Goal: Information Seeking & Learning: Learn about a topic

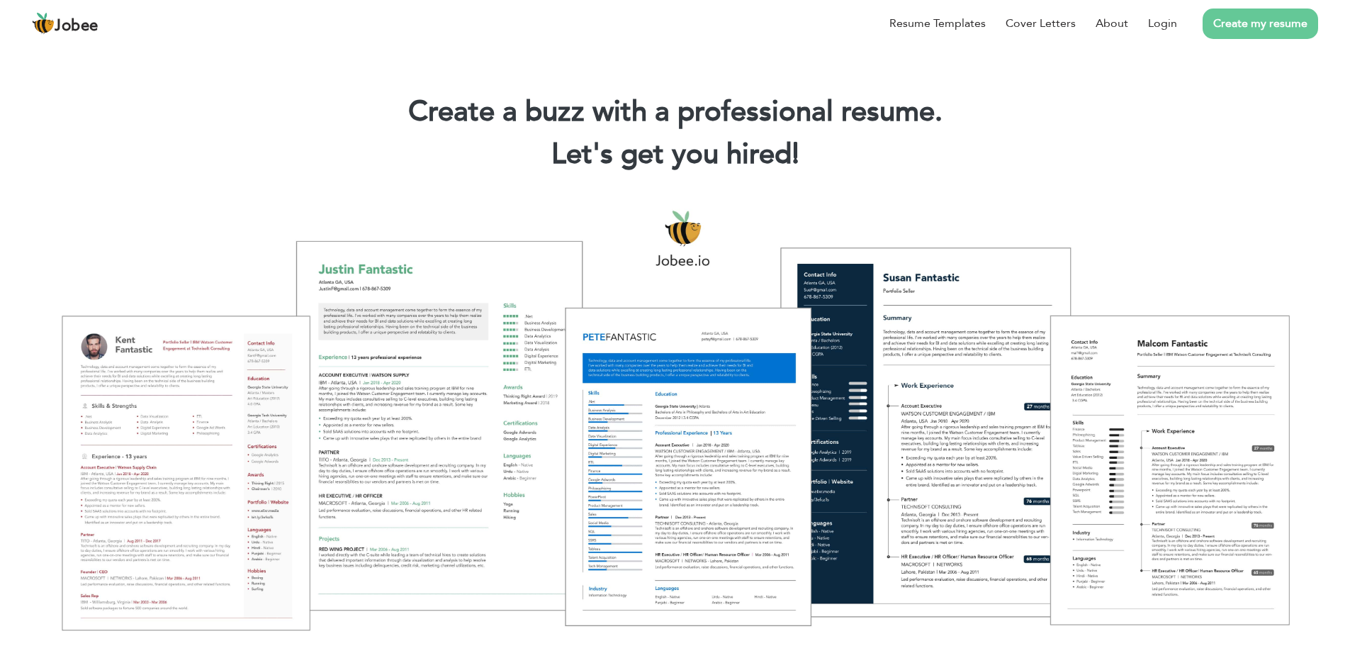
click at [264, 308] on div at bounding box center [675, 419] width 1329 height 470
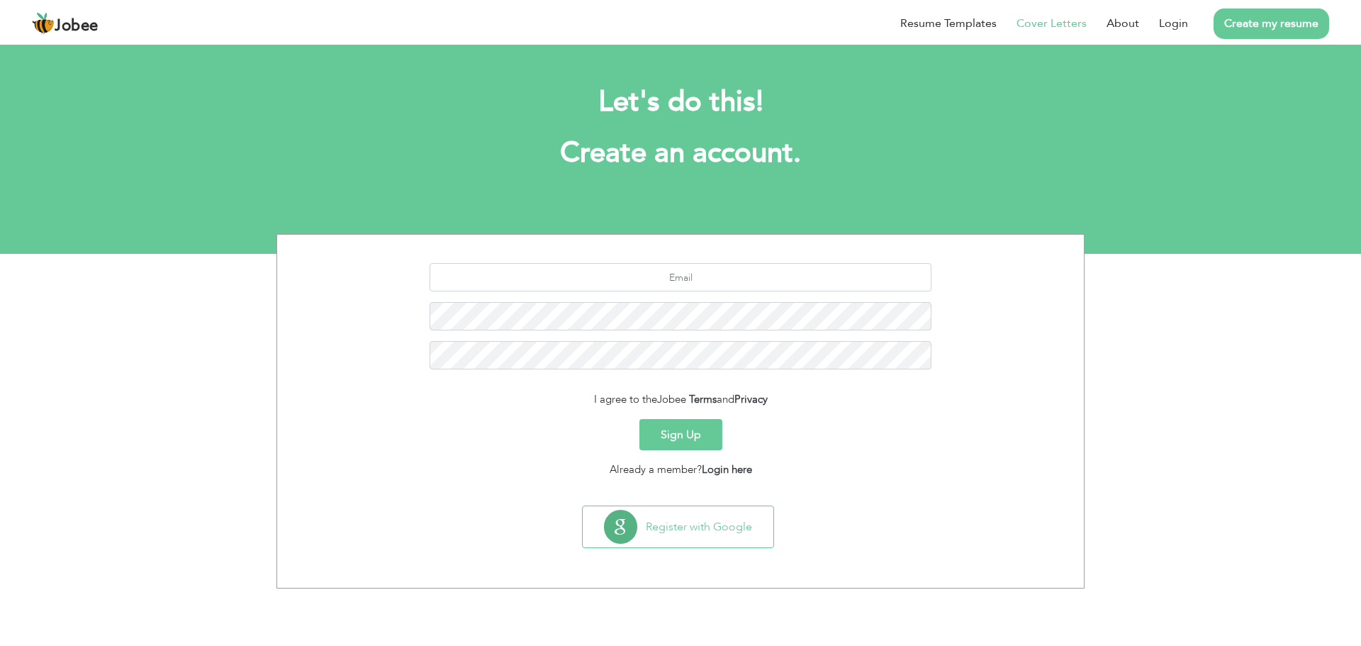
click at [1064, 16] on link "Cover Letters" at bounding box center [1052, 23] width 70 height 17
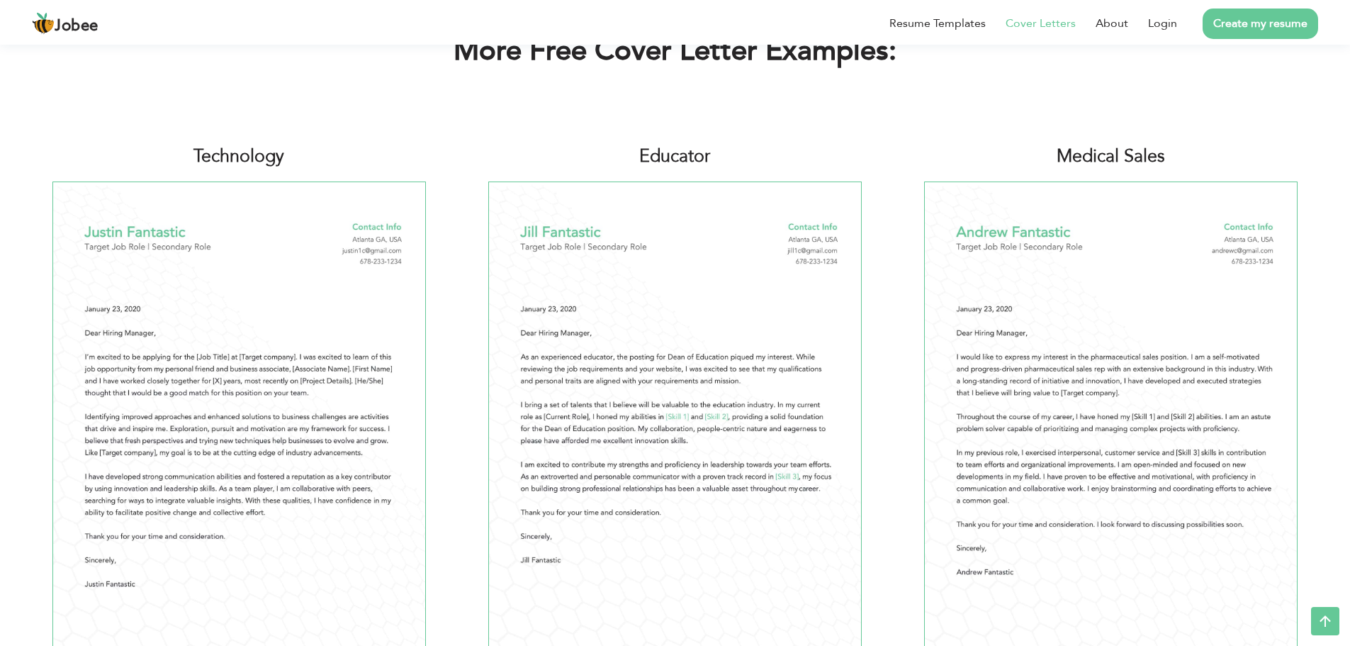
scroll to position [725, 0]
